Goal: Information Seeking & Learning: Answer question/provide support

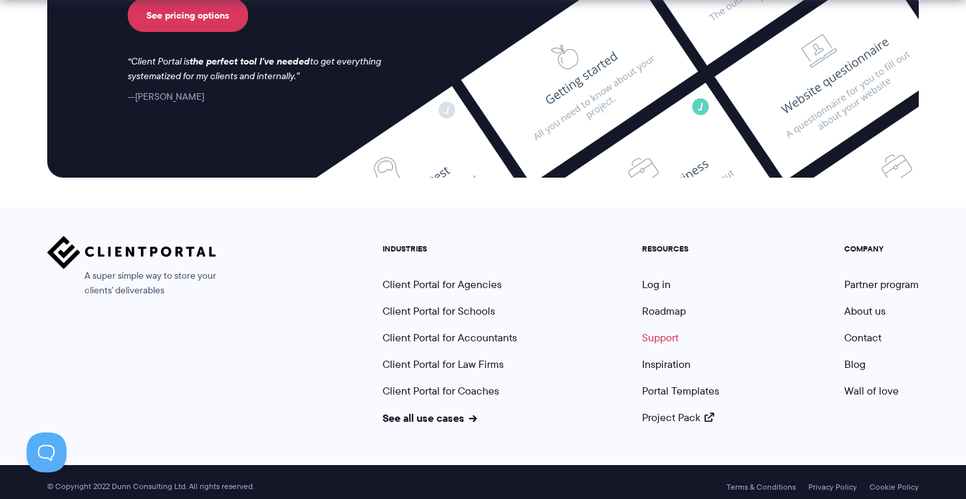
click at [656, 330] on link "Support" at bounding box center [660, 337] width 37 height 15
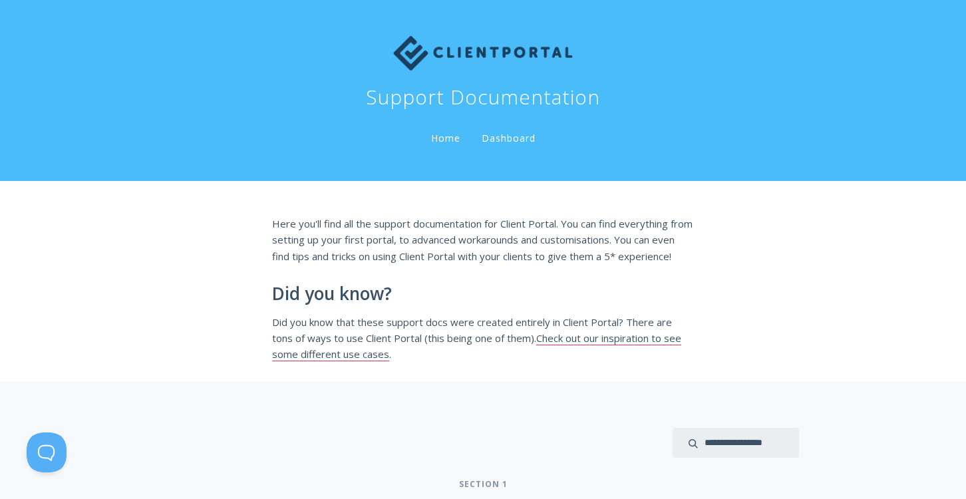
click at [479, 132] on link "Dashboard" at bounding box center [508, 139] width 59 height 15
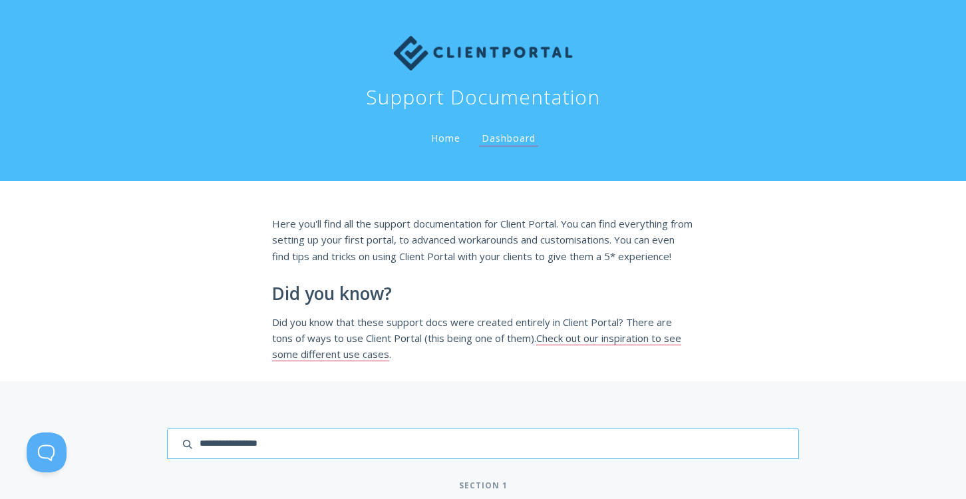
click at [167, 428] on input "search input" at bounding box center [483, 443] width 632 height 31
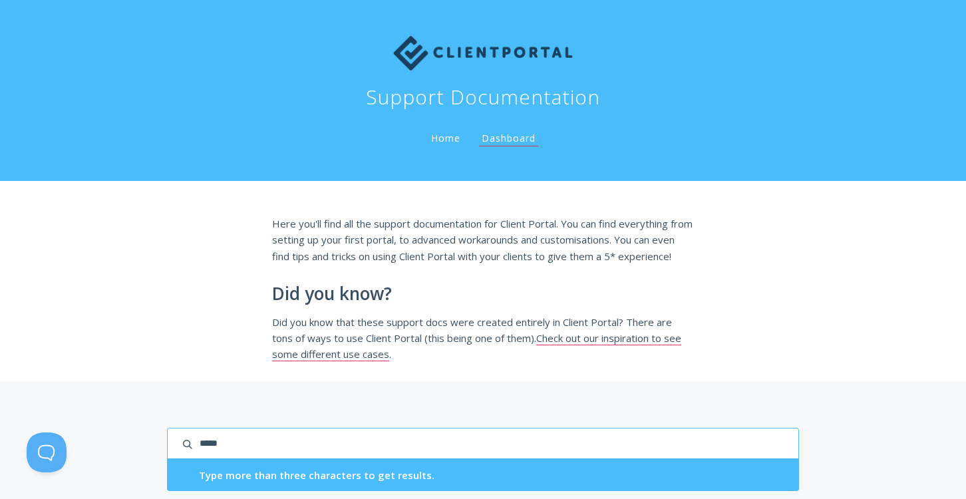
type input "*****"
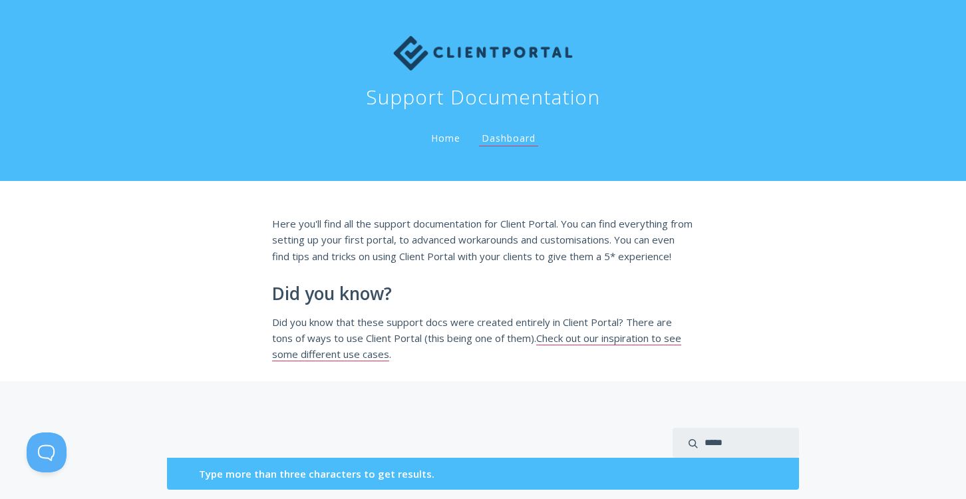
click at [393, 36] on img at bounding box center [483, 53] width 180 height 35
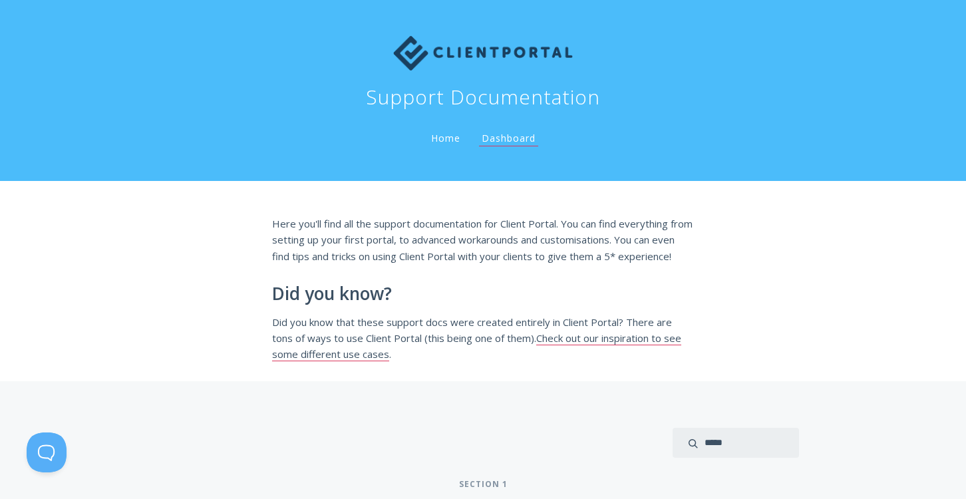
click at [393, 36] on img at bounding box center [483, 53] width 180 height 35
click at [428, 132] on link "Home" at bounding box center [445, 138] width 35 height 13
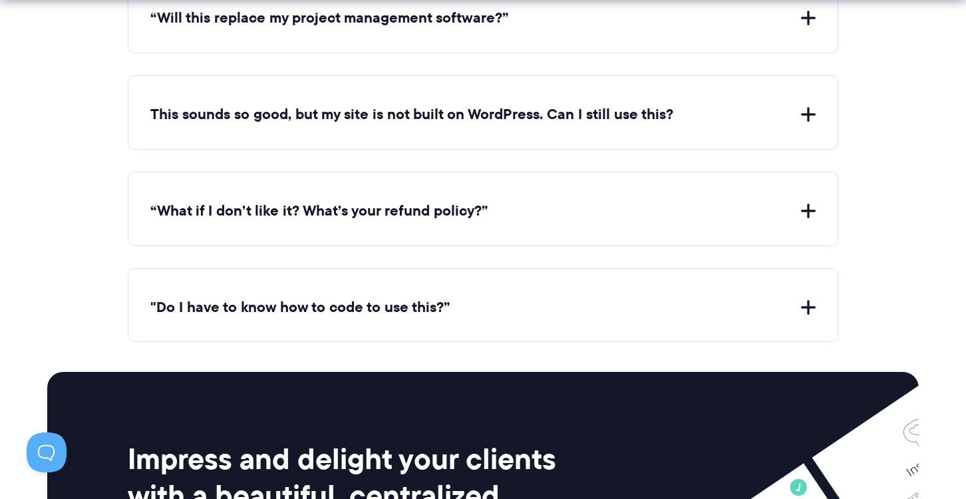
scroll to position [5605, 0]
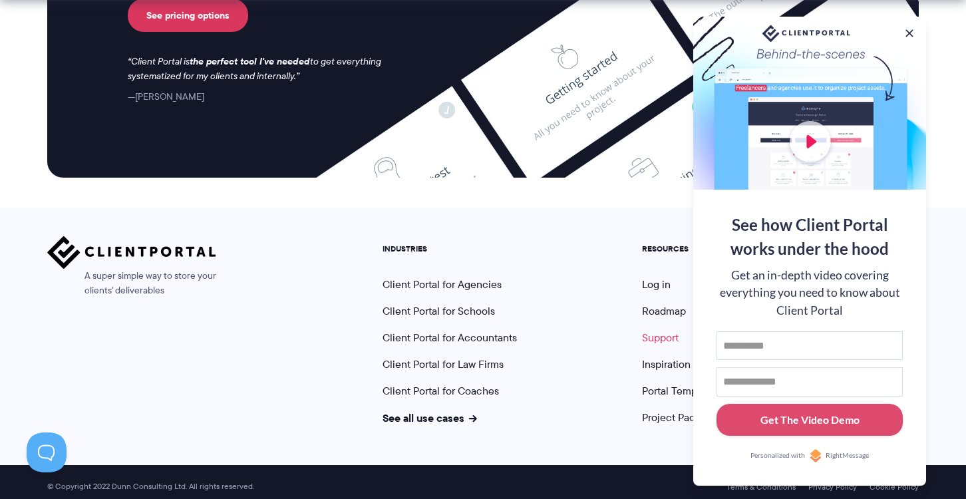
click at [655, 330] on link "Support" at bounding box center [660, 337] width 37 height 15
click at [907, 31] on button at bounding box center [908, 33] width 13 height 13
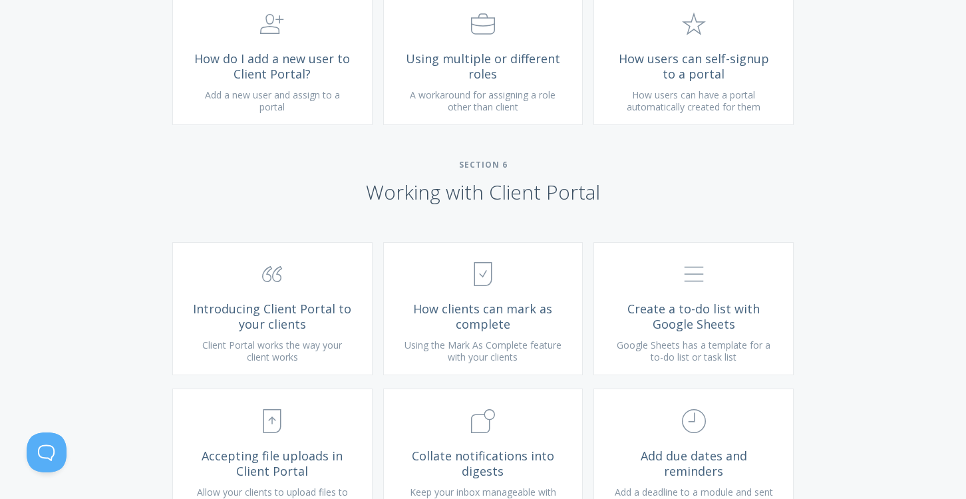
scroll to position [19565, 0]
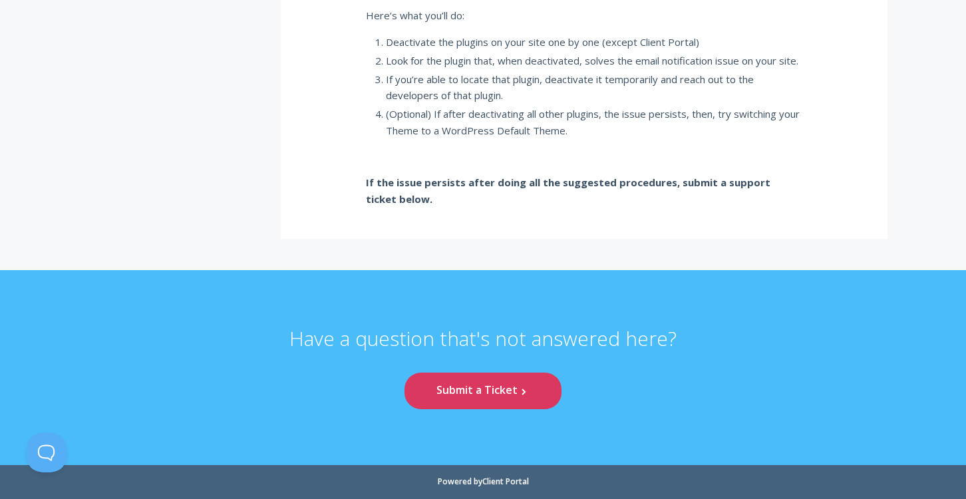
scroll to position [56503, 0]
